Goal: Find specific page/section: Find specific page/section

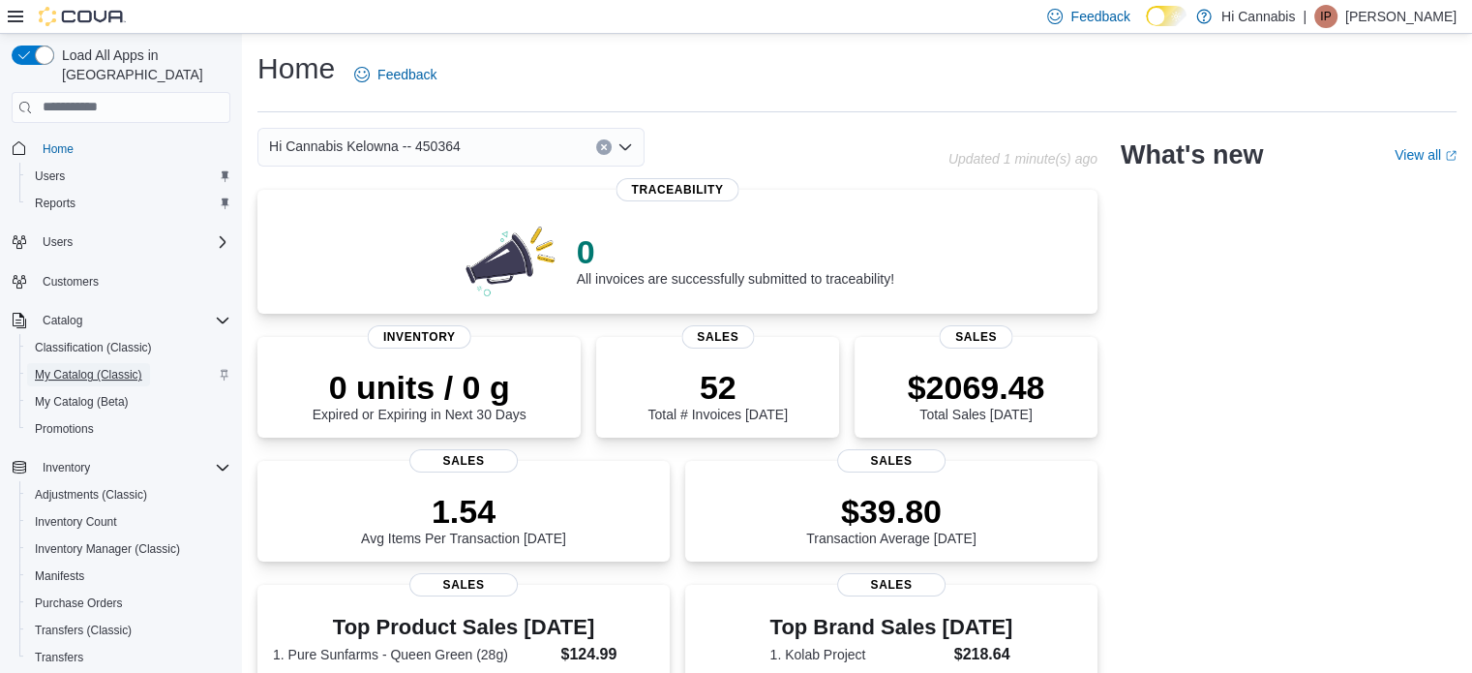
click at [115, 367] on span "My Catalog (Classic)" at bounding box center [88, 374] width 107 height 15
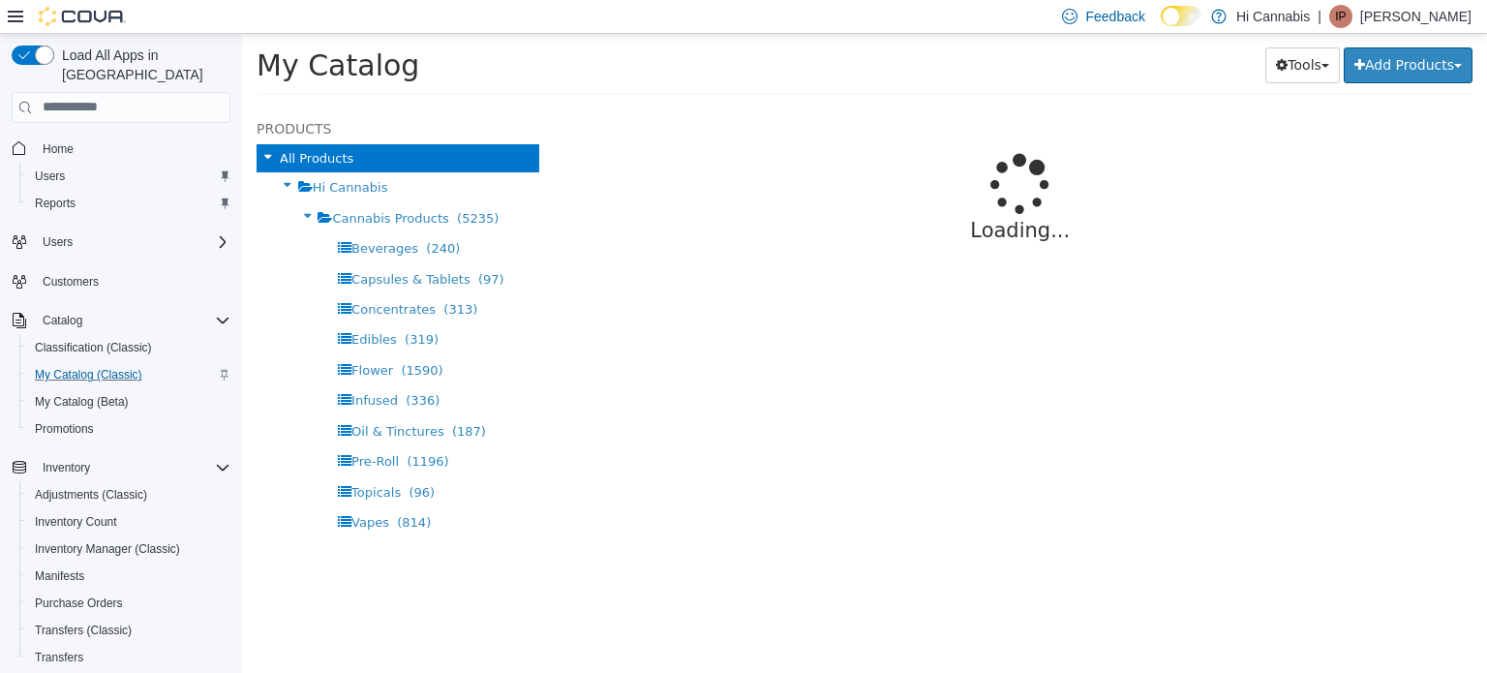
select select "**********"
